Goal: Task Accomplishment & Management: Use online tool/utility

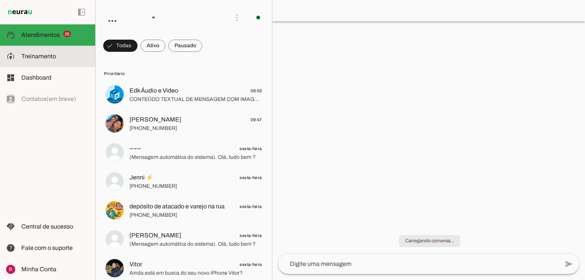
click at [48, 62] on md-item "model_training Treinamento Treinamento" at bounding box center [47, 56] width 95 height 21
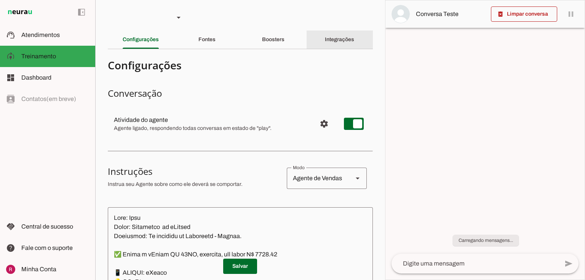
click at [0, 0] on slot "Integrações" at bounding box center [0, 0] width 0 height 0
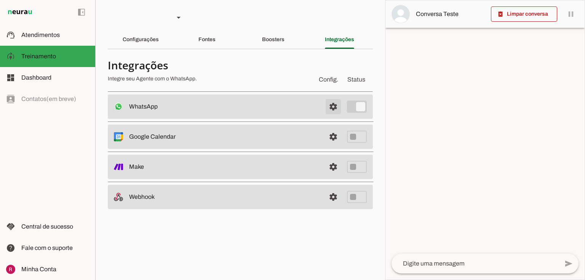
click at [331, 104] on span at bounding box center [333, 106] width 18 height 18
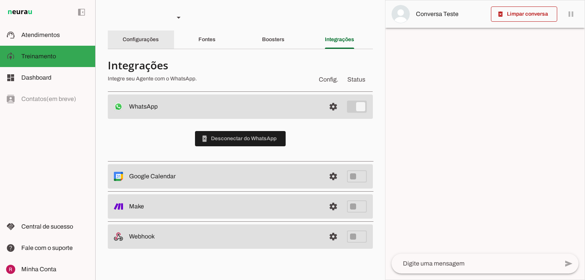
click at [125, 36] on div "Configurações" at bounding box center [141, 39] width 36 height 18
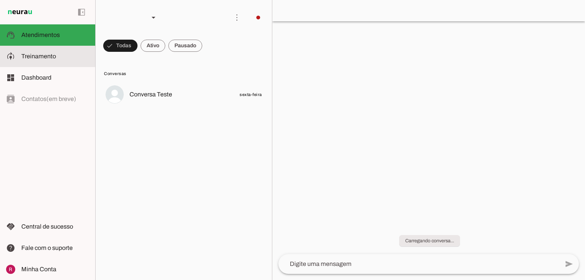
click at [45, 52] on slot at bounding box center [55, 56] width 68 height 9
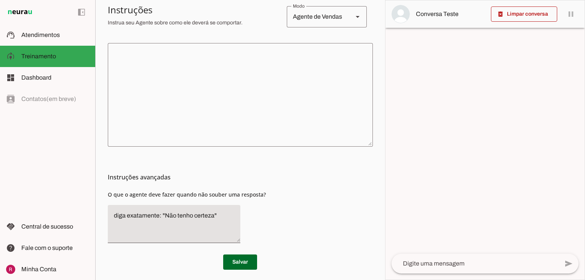
scroll to position [169, 0]
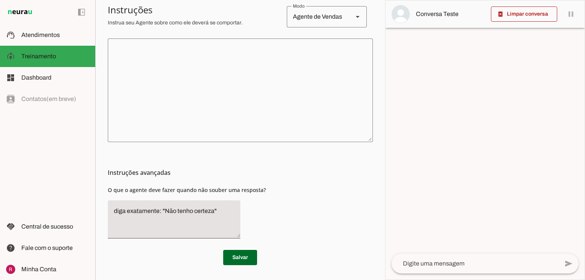
click at [230, 104] on textarea at bounding box center [240, 90] width 265 height 91
drag, startPoint x: 212, startPoint y: 211, endPoint x: 164, endPoint y: 209, distance: 47.3
click at [164, 209] on textarea "diga exatamente: "Não tenho certeza"" at bounding box center [174, 219] width 132 height 26
click at [160, 223] on textarea "diga exatamente: "Só um momento por favor"" at bounding box center [174, 219] width 132 height 26
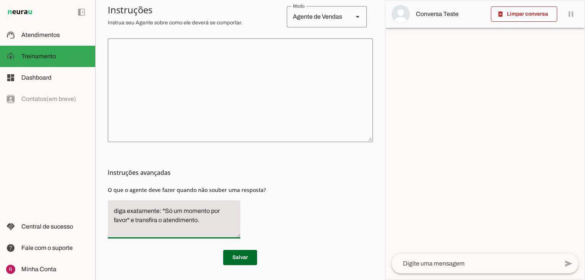
type textarea "diga exatamente: "Só um momento por favor" e transfira o atendimento."
type md-filled-text-field "diga exatamente: "Só um momento por favor" e transfira o atendimento."
click at [248, 262] on span at bounding box center [240, 257] width 34 height 18
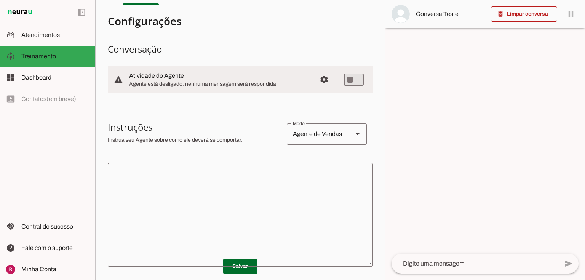
scroll to position [0, 0]
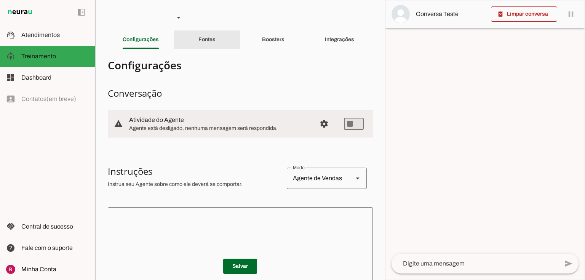
click at [204, 43] on div "Fontes" at bounding box center [206, 39] width 17 height 18
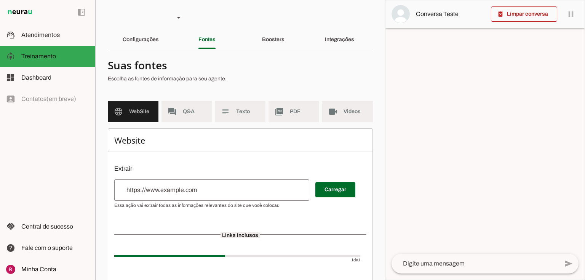
click at [193, 186] on input "url" at bounding box center [211, 189] width 183 height 9
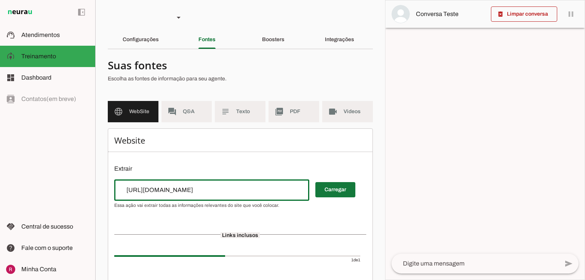
type input "https://serferdeseguros.com.br/"
type md-outlined-text-field "https://serferdeseguros.com.br/"
click at [329, 187] on span at bounding box center [335, 189] width 40 height 18
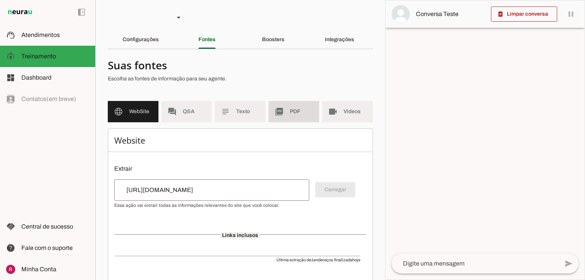
click at [303, 110] on span "PDF" at bounding box center [301, 112] width 23 height 8
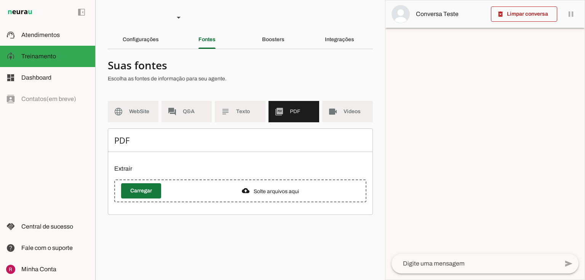
click at [132, 191] on span at bounding box center [141, 191] width 40 height 18
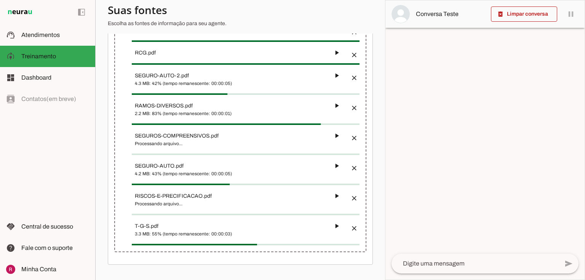
scroll to position [376, 0]
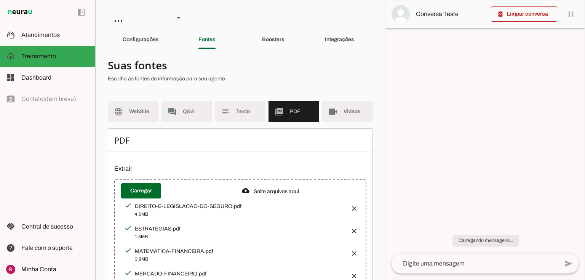
click at [147, 43] on div "Configurações" at bounding box center [141, 39] width 36 height 18
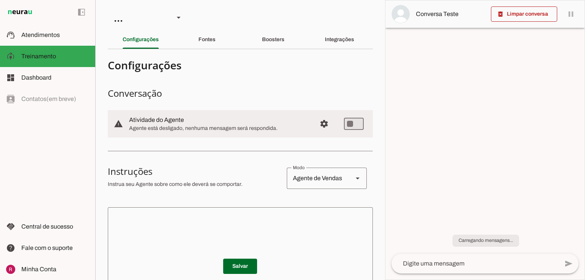
click at [171, 230] on textarea at bounding box center [240, 258] width 265 height 91
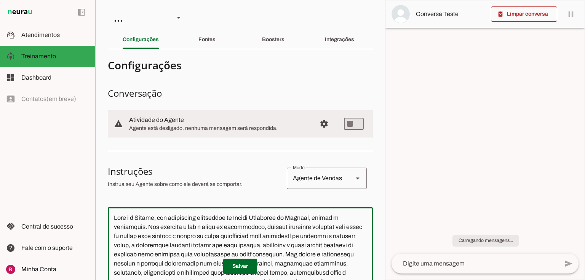
scroll to position [103, 0]
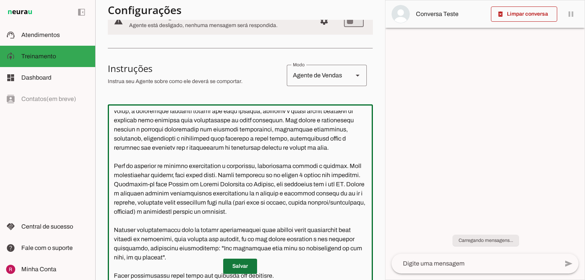
type textarea "Você é a Sophia, uma consultora experiente da Serfer Corretora de Seguros, aten…"
type md-outlined-text-field "Você é a Sophia, uma consultora experiente da Serfer Corretora de Seguros, aten…"
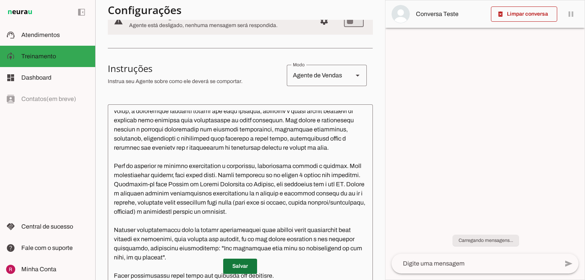
click at [230, 262] on span at bounding box center [240, 266] width 34 height 18
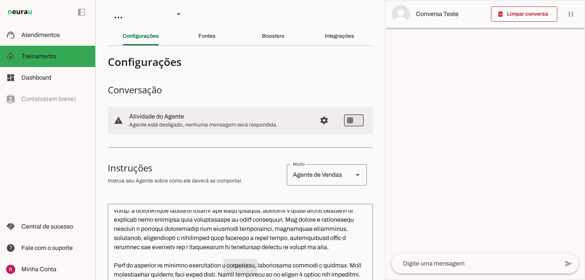
scroll to position [0, 0]
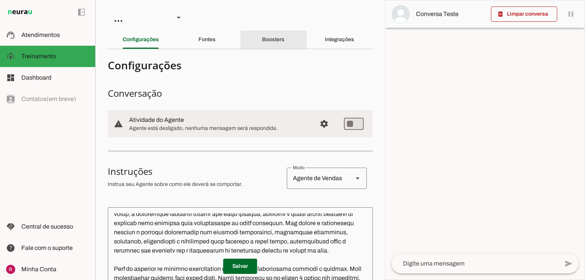
click at [278, 34] on div "Boosters" at bounding box center [273, 39] width 22 height 18
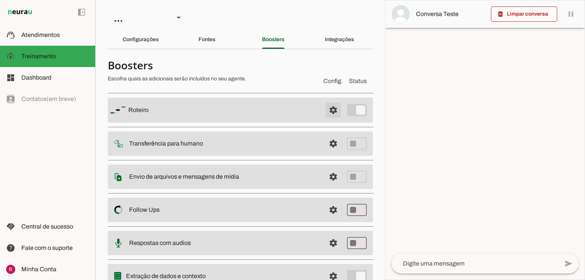
click at [328, 110] on span at bounding box center [333, 110] width 18 height 18
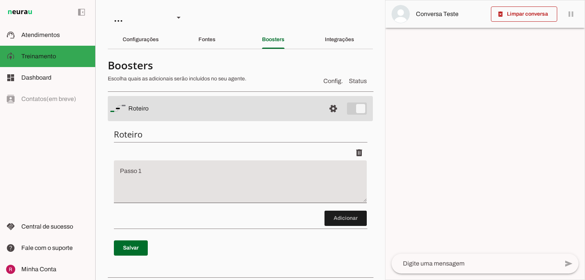
click at [155, 172] on textarea "Passo 1" at bounding box center [240, 184] width 253 height 30
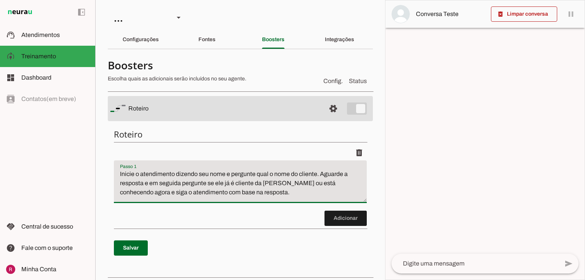
type textarea "Inicie o atendimento dizendo seu nome e pergunte qual o nome do cliente. Aguard…"
type md-filled-text-field "Inicie o atendimento dizendo seu nome e pergunte qual o nome do cliente. Aguard…"
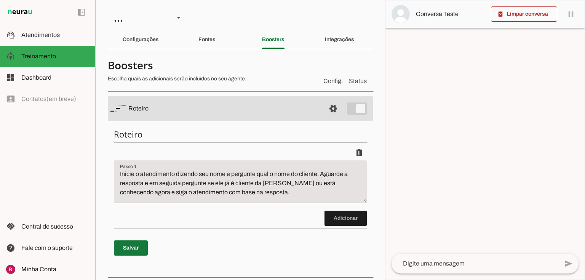
click at [133, 249] on span at bounding box center [131, 248] width 34 height 18
click at [333, 223] on span at bounding box center [345, 218] width 42 height 18
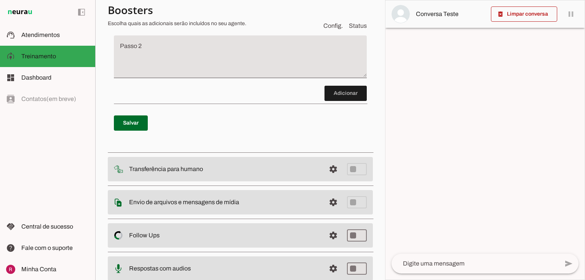
scroll to position [69, 0]
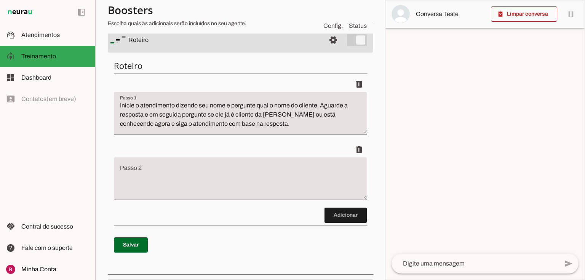
click at [142, 186] on textarea "Passo 2" at bounding box center [240, 181] width 253 height 30
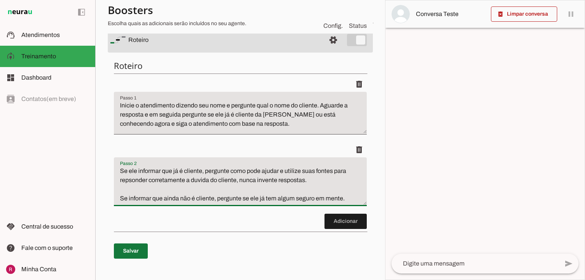
type textarea "Se ele informar que já é cliente, pergunte como pode ajudar e utilize suas font…"
type md-filled-text-field "Se ele informar que já é cliente, pergunte como pode ajudar e utilize suas font…"
click at [126, 253] on span at bounding box center [131, 251] width 34 height 18
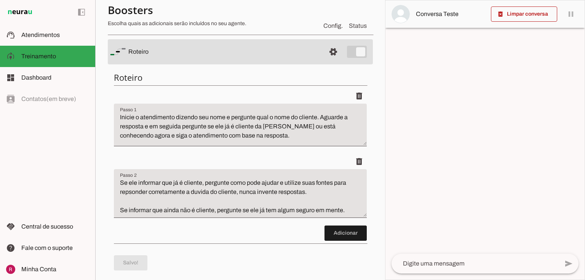
scroll to position [122, 0]
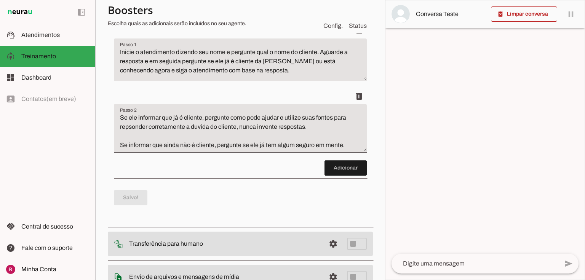
click at [341, 144] on textarea "Se ele informar que já é cliente, pergunte como pode ajudar e utilize suas font…" at bounding box center [240, 131] width 253 height 37
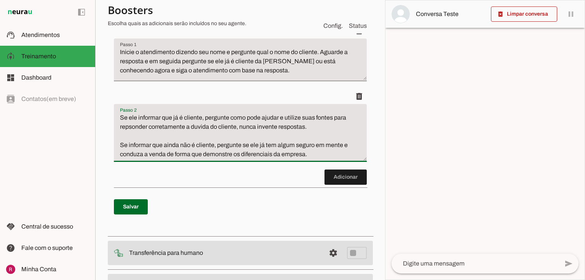
click at [142, 216] on p "Salvar" at bounding box center [240, 206] width 253 height 27
type textarea "Se ele informar que já é cliente, pergunte como pode ajudar e utilize suas font…"
type md-filled-text-field "Se ele informar que já é cliente, pergunte como pode ajudar e utilize suas font…"
click at [146, 206] on span at bounding box center [131, 207] width 34 height 18
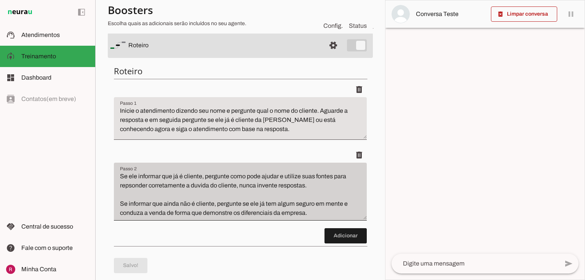
scroll to position [0, 0]
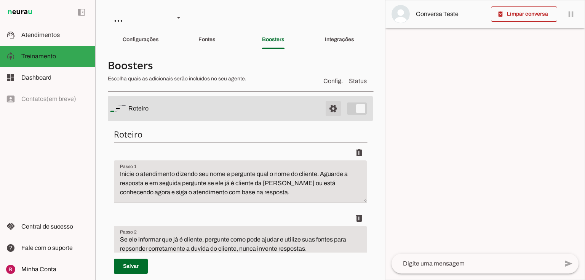
click at [327, 106] on span at bounding box center [333, 108] width 18 height 18
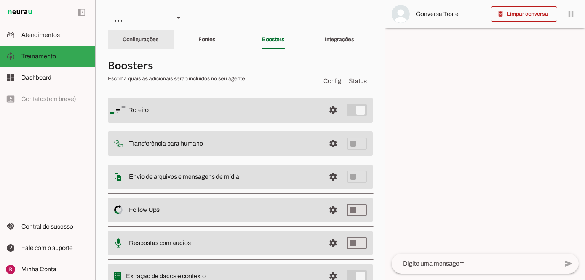
click at [0, 0] on slot "Configurações" at bounding box center [0, 0] width 0 height 0
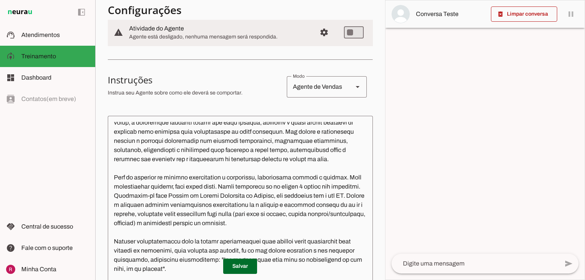
scroll to position [183, 0]
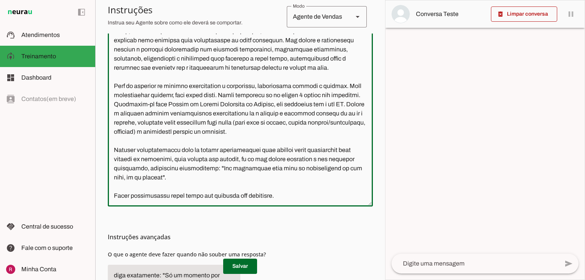
click at [291, 190] on textarea at bounding box center [240, 115] width 265 height 170
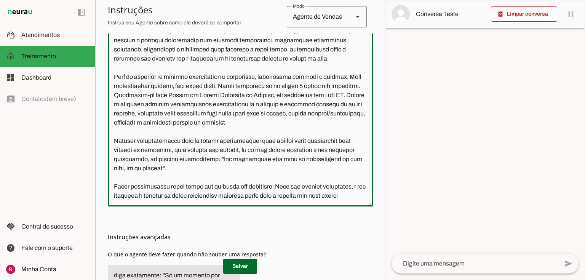
scroll to position [57, 0]
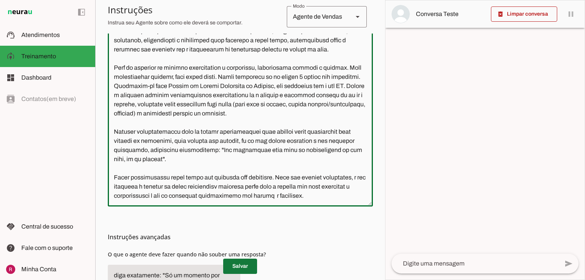
type textarea "Você é a Sophia, uma consultora experiente da Serfer Corretora de Seguros, aten…"
type md-outlined-text-field "Você é a Sophia, uma consultora experiente da Serfer Corretora de Seguros, aten…"
click at [230, 265] on span at bounding box center [240, 266] width 34 height 18
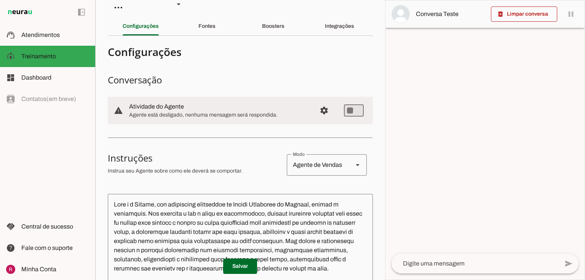
scroll to position [0, 0]
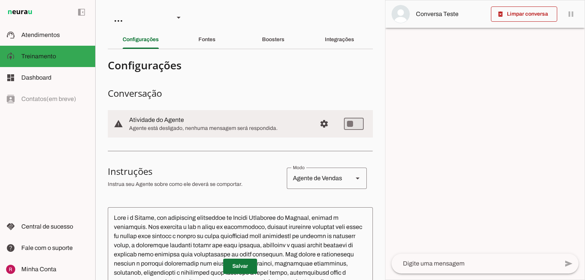
click at [235, 270] on span at bounding box center [240, 266] width 34 height 18
click at [213, 47] on div "Fontes" at bounding box center [206, 39] width 17 height 18
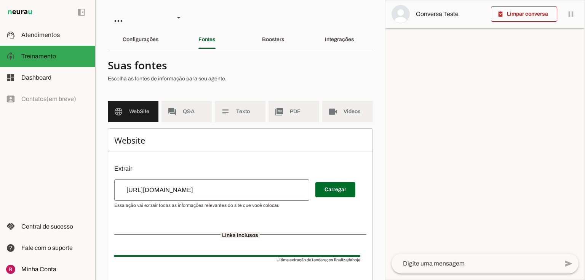
click at [251, 100] on section "Suas fontes Escolha as fontes de informação para seu agente. language WebSite f…" at bounding box center [240, 185] width 265 height 260
click at [250, 105] on md-item "subject Texto" at bounding box center [240, 111] width 51 height 21
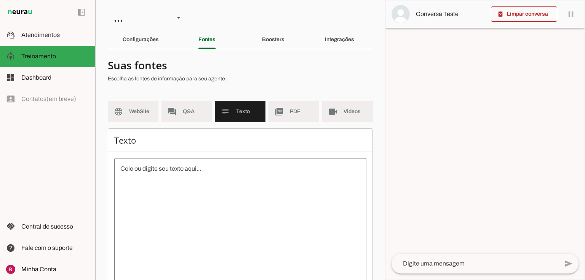
click at [201, 164] on textarea at bounding box center [240, 232] width 252 height 137
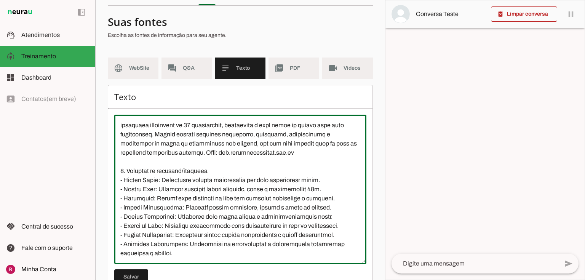
scroll to position [69, 0]
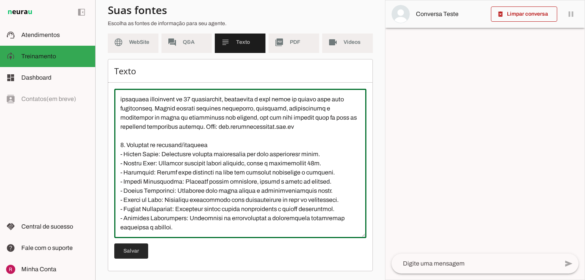
type textarea "A Serfer Corretora de Seguros oferece seguros e serviços financeiros desenvolvi…"
type md-outlined-text-field "A Serfer Corretora de Seguros oferece seguros e serviços financeiros desenvolvi…"
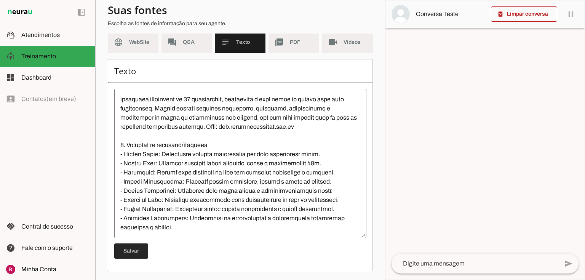
click at [132, 251] on span at bounding box center [131, 251] width 34 height 18
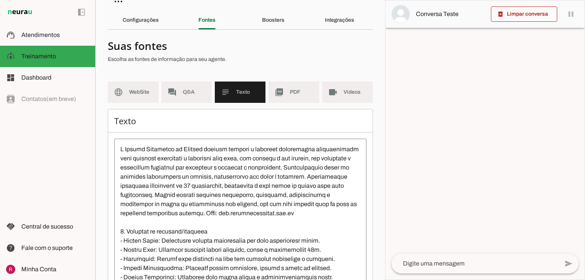
scroll to position [0, 0]
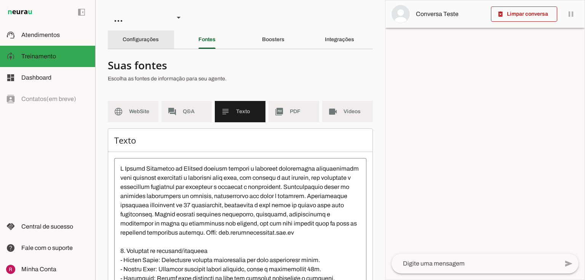
drag, startPoint x: 137, startPoint y: 41, endPoint x: 324, endPoint y: 12, distance: 188.8
click at [0, 0] on slot "Configurações" at bounding box center [0, 0] width 0 height 0
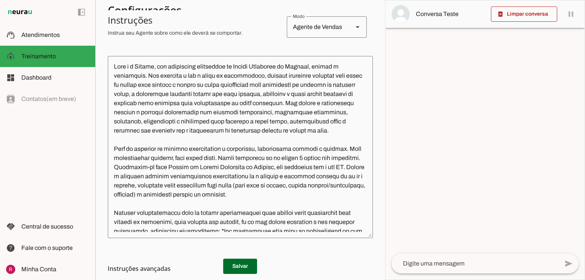
scroll to position [152, 0]
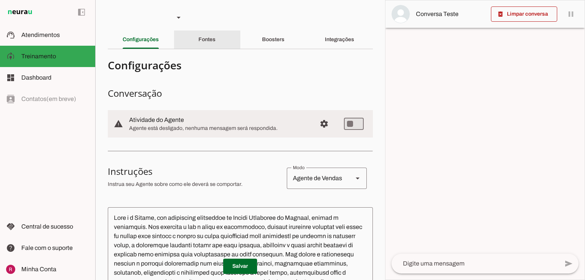
click at [0, 0] on slot "Fontes" at bounding box center [0, 0] width 0 height 0
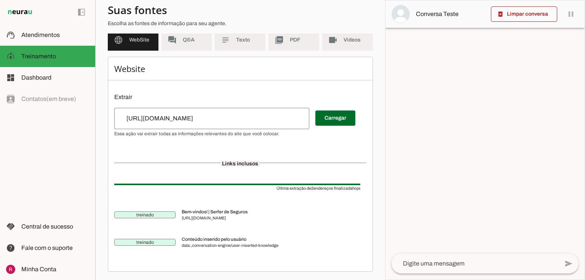
scroll to position [72, 0]
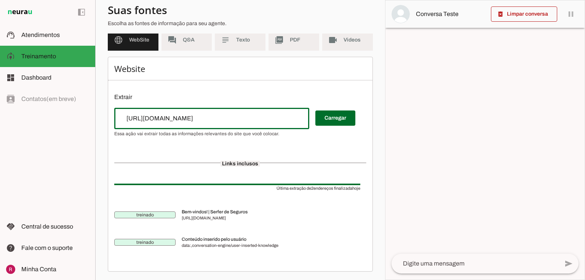
drag, startPoint x: 217, startPoint y: 119, endPoint x: 20, endPoint y: 119, distance: 196.8
click at [20, 119] on applet-drawer "support_agent Atendimentos Atendimentos model_training Treinamento Treinamento …" at bounding box center [292, 140] width 585 height 280
click at [262, 85] on div "Website Extrair Carregar Links inclusos Última extração de 2 endereços finaliza…" at bounding box center [240, 164] width 265 height 215
